Goal: Task Accomplishment & Management: Use online tool/utility

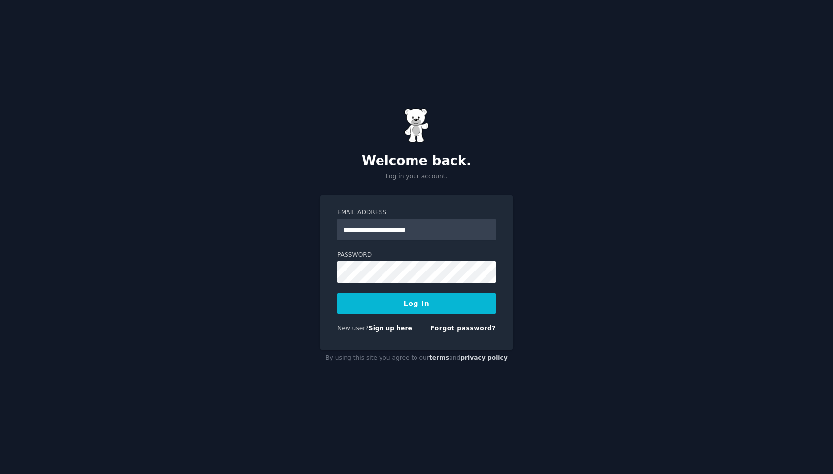
click at [411, 307] on button "Log In" at bounding box center [416, 303] width 159 height 21
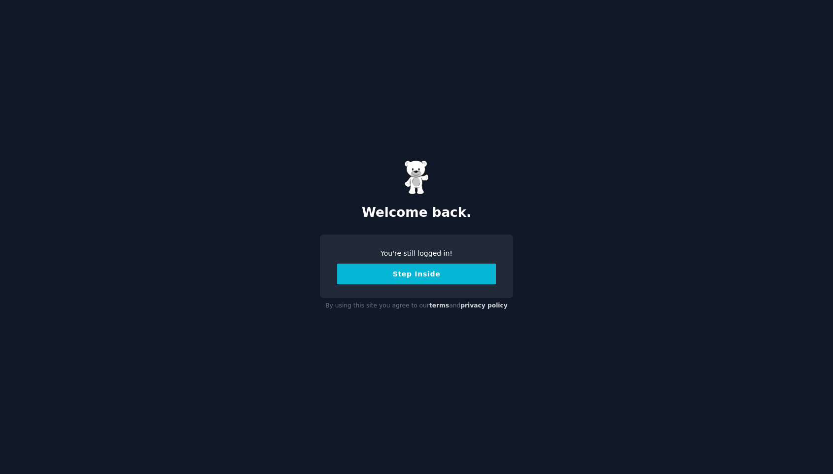
click at [397, 280] on button "Step Inside" at bounding box center [416, 274] width 159 height 21
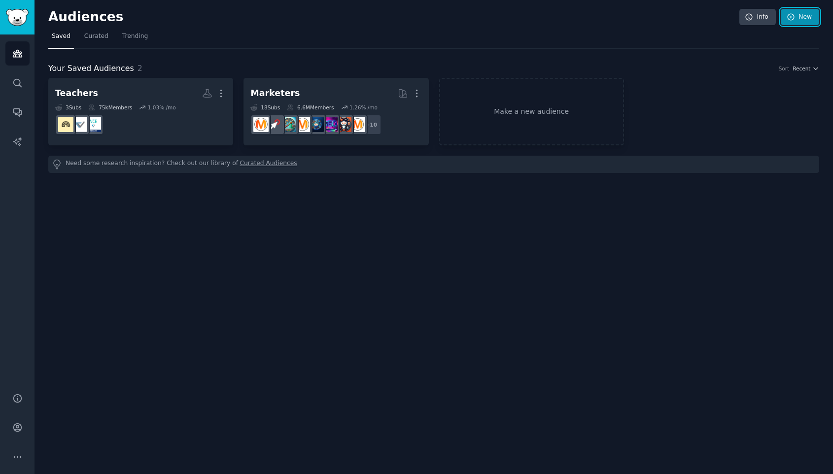
click at [805, 16] on link "New" at bounding box center [800, 17] width 38 height 17
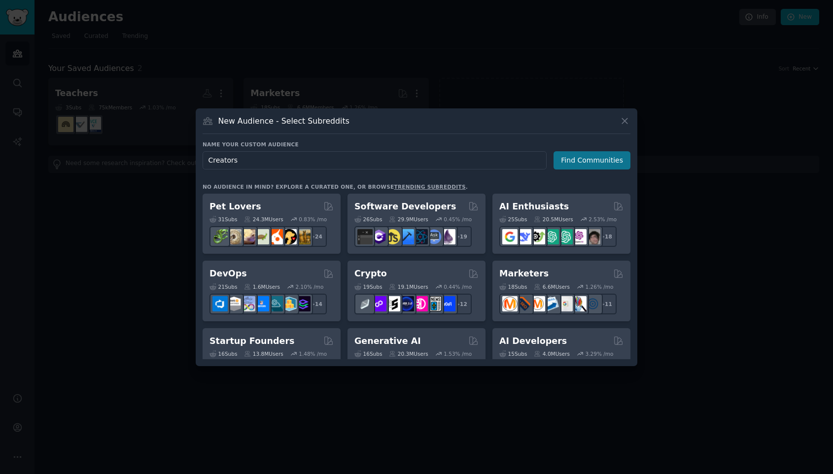
type input "Creators"
click at [598, 168] on button "Find Communities" at bounding box center [592, 160] width 77 height 18
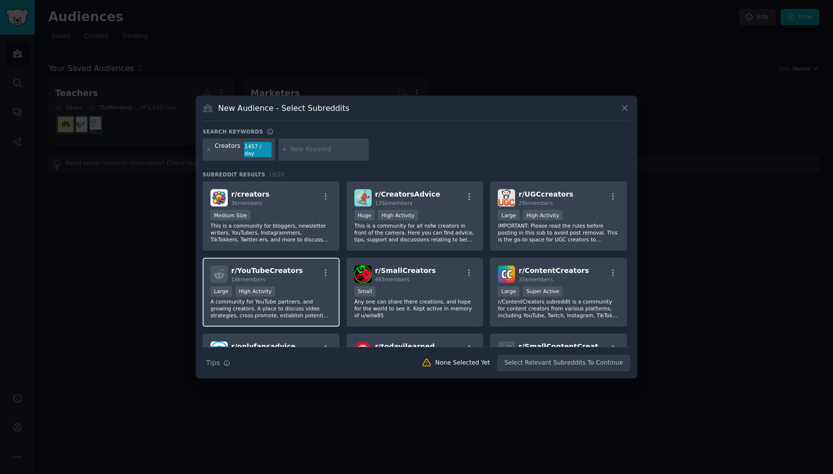
click at [283, 290] on div "Large High Activity" at bounding box center [271, 292] width 121 height 12
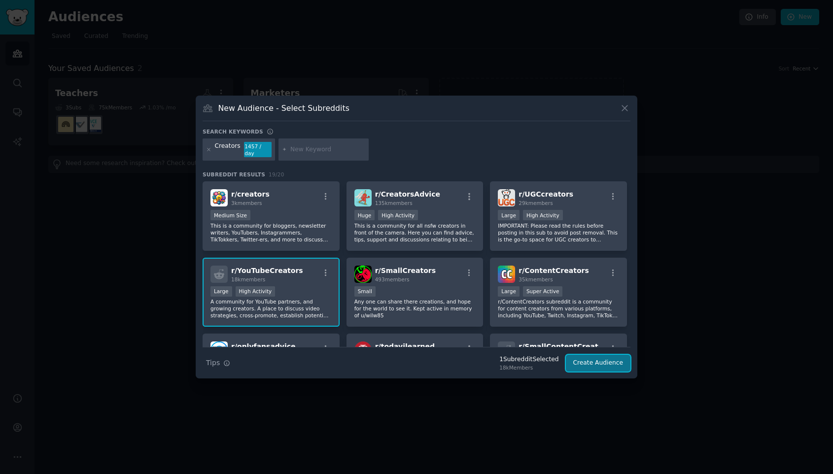
click at [616, 366] on button "Create Audience" at bounding box center [598, 363] width 65 height 17
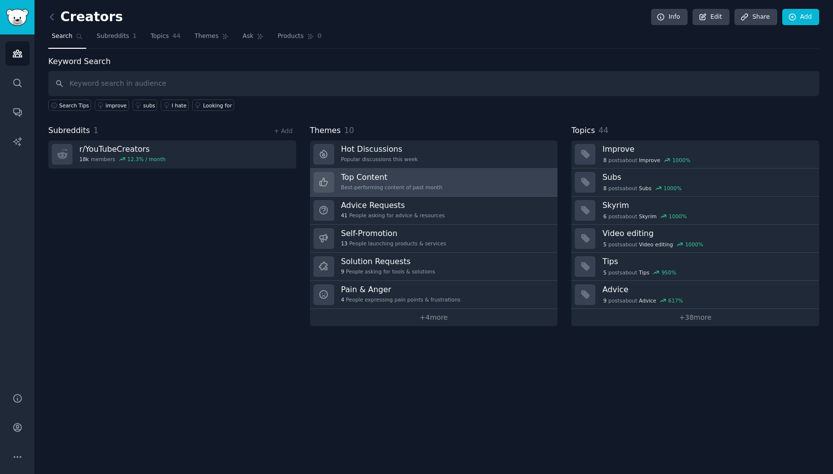
click at [441, 183] on link "Top Content Best-performing content of past month" at bounding box center [434, 183] width 248 height 28
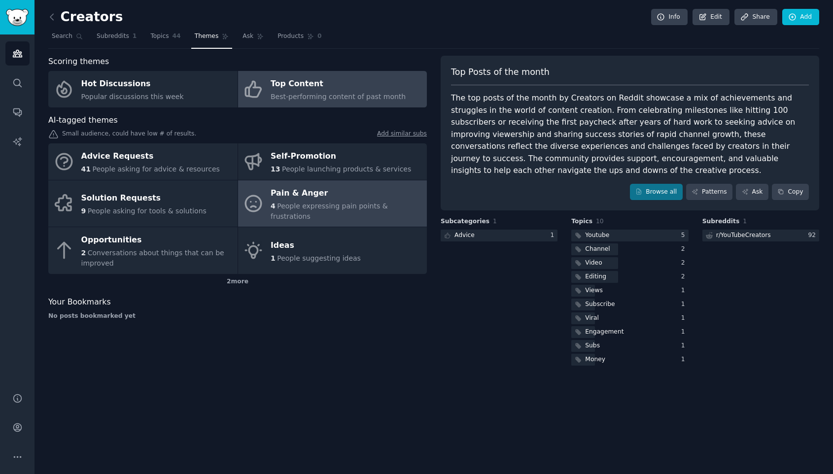
click at [350, 210] on div "4 People expressing pain points & frustrations" at bounding box center [346, 211] width 151 height 21
